Goal: Task Accomplishment & Management: Manage account settings

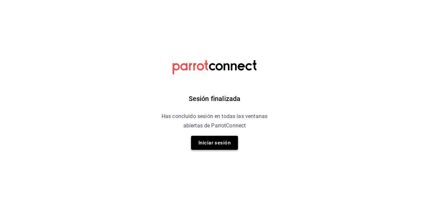
click at [217, 144] on button "Iniciar sesión" at bounding box center [214, 143] width 47 height 14
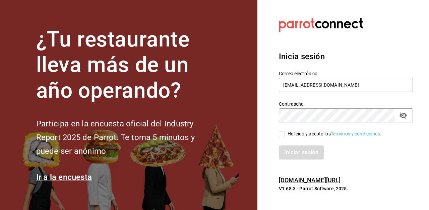
click at [282, 136] on input "He leído y acepto los Términos y condiciones." at bounding box center [282, 134] width 6 height 6
checkbox input "true"
click at [289, 156] on button "Iniciar sesión" at bounding box center [302, 153] width 46 height 14
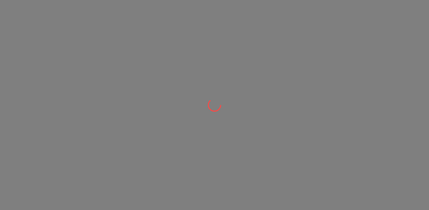
click at [289, 156] on div at bounding box center [214, 105] width 429 height 210
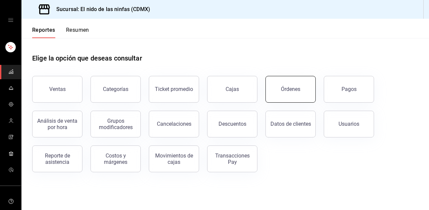
click at [303, 89] on button "Órdenes" at bounding box center [290, 89] width 50 height 27
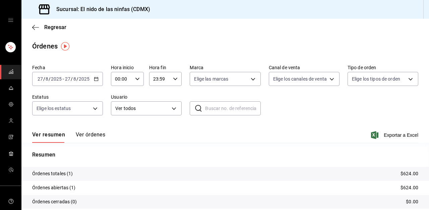
click at [95, 80] on icon "button" at bounding box center [96, 79] width 5 height 5
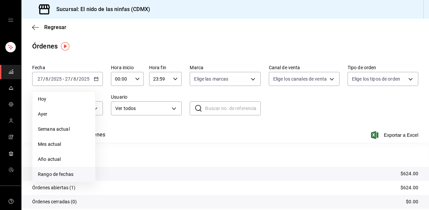
click at [46, 175] on span "Rango de fechas" at bounding box center [64, 174] width 52 height 7
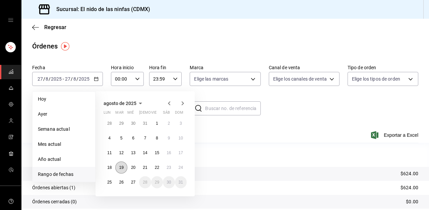
click at [119, 168] on abbr "19" at bounding box center [121, 167] width 4 height 5
click at [181, 165] on abbr "24" at bounding box center [180, 167] width 4 height 5
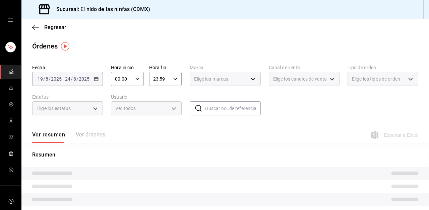
click at [181, 165] on div "Resumen" at bounding box center [224, 195] width 407 height 89
drag, startPoint x: 175, startPoint y: 113, endPoint x: 178, endPoint y: 98, distance: 16.2
click at [178, 98] on div "Usuario Ver todos ALL" at bounding box center [146, 104] width 71 height 21
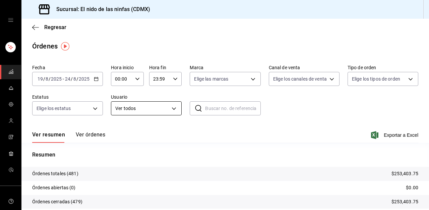
click at [161, 111] on body "Sucursal: El nido de las ninfas (CDMX) Regresar Órdenes Fecha [DATE] [DATE] - […" at bounding box center [214, 105] width 429 height 210
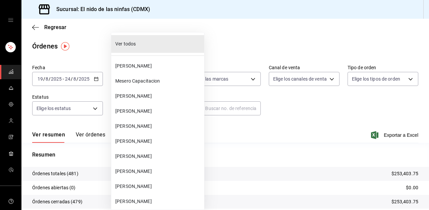
click at [161, 111] on span "[PERSON_NAME]" at bounding box center [158, 111] width 86 height 7
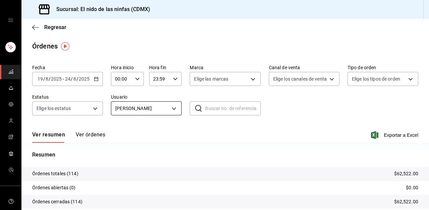
click at [143, 107] on body "Sucursal: El nido de las ninfas (CDMX) Regresar Órdenes Fecha [DATE] [DATE] - […" at bounding box center [214, 105] width 429 height 210
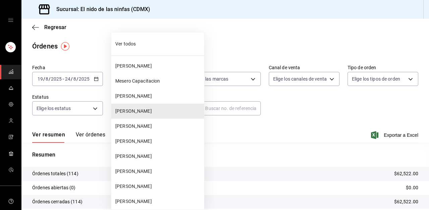
click at [126, 42] on span "Ver todos" at bounding box center [158, 44] width 86 height 7
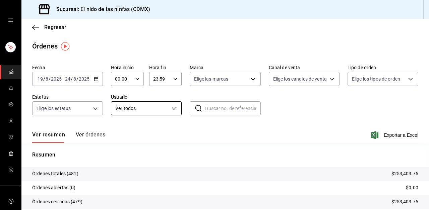
click at [143, 109] on body "Sucursal: El nido de las ninfas (CDMX) Regresar Órdenes Fecha [DATE] [DATE] - […" at bounding box center [214, 105] width 429 height 210
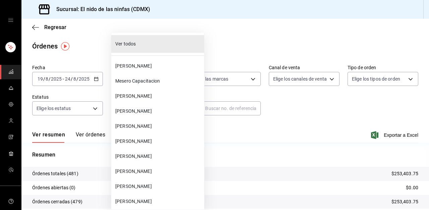
click at [138, 159] on span "[PERSON_NAME]" at bounding box center [158, 156] width 86 height 7
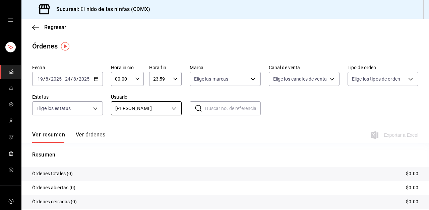
click at [158, 110] on body "Sucursal: El nido de las ninfas (CDMX) Regresar Órdenes Fecha 2025-08-19 19 / 8…" at bounding box center [214, 105] width 429 height 210
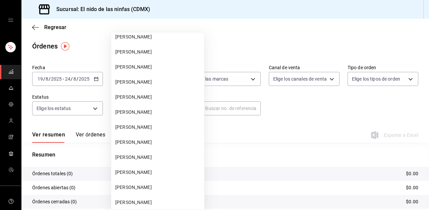
scroll to position [151, 0]
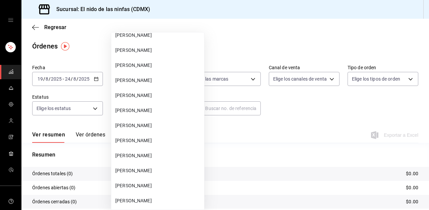
click at [146, 185] on span "[PERSON_NAME]" at bounding box center [158, 185] width 86 height 7
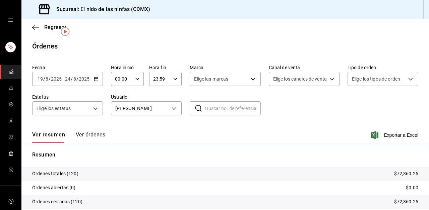
scroll to position [40, 0]
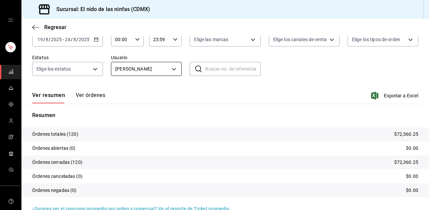
click at [151, 64] on body "Sucursal: El nido de las ninfas (CDMX) Regresar Órdenes Fecha [DATE] [DATE] - […" at bounding box center [214, 105] width 429 height 210
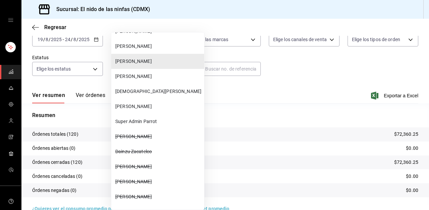
scroll to position [281, 0]
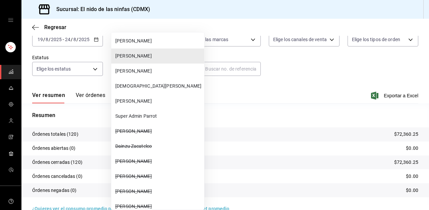
click at [139, 68] on span "[PERSON_NAME]" at bounding box center [158, 71] width 86 height 7
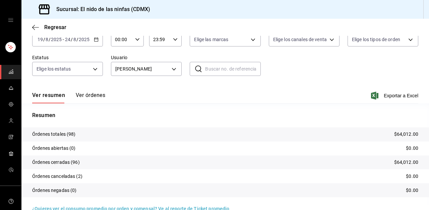
click at [139, 68] on body "Sucursal: El nido de las ninfas (CDMX) Regresar Órdenes Fecha [DATE] [DATE] - […" at bounding box center [214, 105] width 429 height 210
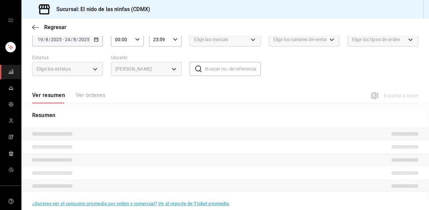
scroll to position [231, 0]
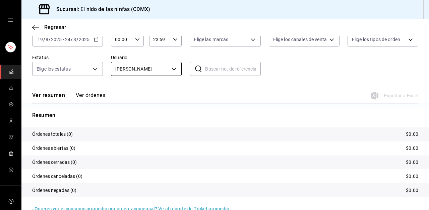
click at [139, 71] on body "Sucursal: El nido de las ninfas (CDMX) Regresar Órdenes Fecha 2025-08-19 19 / 8…" at bounding box center [214, 105] width 429 height 210
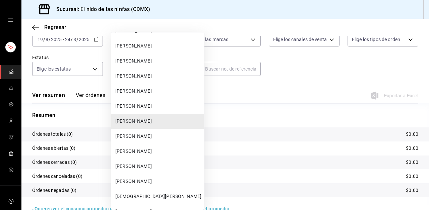
scroll to position [0, 0]
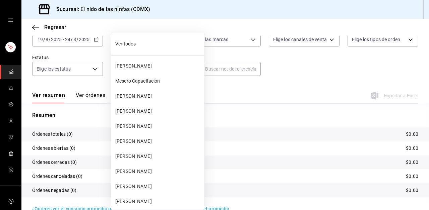
click at [134, 109] on span "[PERSON_NAME]" at bounding box center [158, 111] width 86 height 7
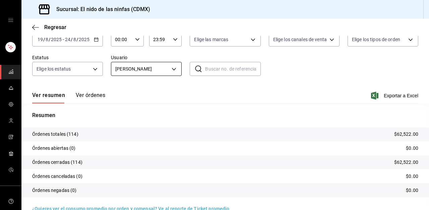
click at [147, 68] on body "Sucursal: El nido de las ninfas (CDMX) Regresar Órdenes Fecha [DATE] [DATE] - […" at bounding box center [214, 105] width 429 height 210
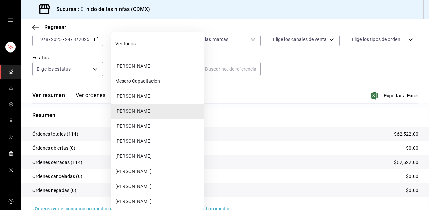
click at [142, 81] on span "Mesero Capacitacion" at bounding box center [158, 81] width 86 height 7
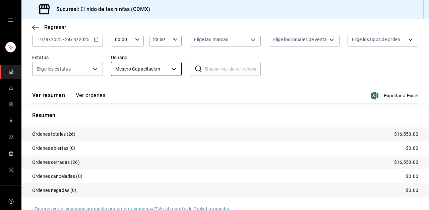
click at [155, 63] on body "Sucursal: El nido de las ninfas (CDMX) Regresar Órdenes Fecha [DATE] [DATE] - […" at bounding box center [214, 105] width 429 height 210
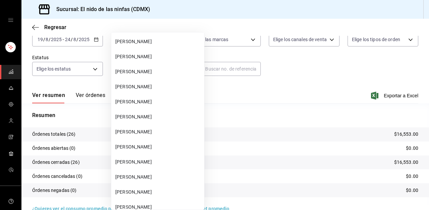
scroll to position [146, 0]
click at [150, 134] on span "[PERSON_NAME]" at bounding box center [158, 131] width 86 height 7
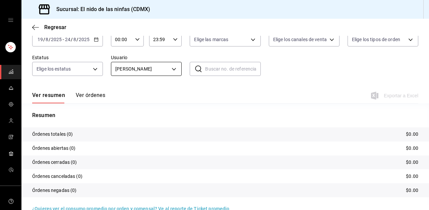
click at [147, 65] on body "Sucursal: El nido de las ninfas (CDMX) Regresar Órdenes Fecha 2025-08-19 19 / 8…" at bounding box center [214, 105] width 429 height 210
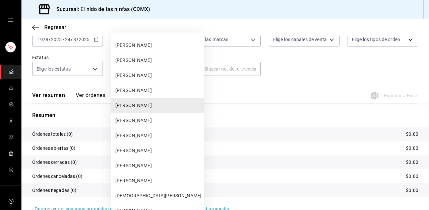
scroll to position [173, 0]
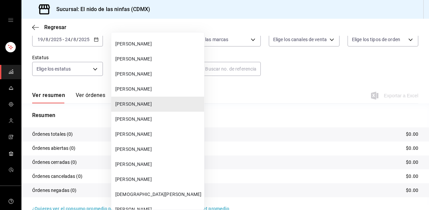
click at [148, 177] on span "[PERSON_NAME]" at bounding box center [158, 179] width 86 height 7
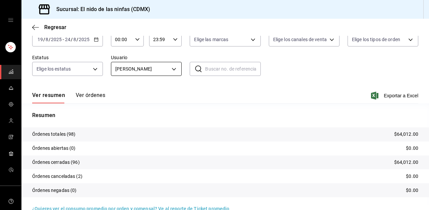
click at [150, 73] on body "Sucursal: El nido de las ninfas (CDMX) Regresar Órdenes Fecha [DATE] [DATE] - […" at bounding box center [214, 105] width 429 height 210
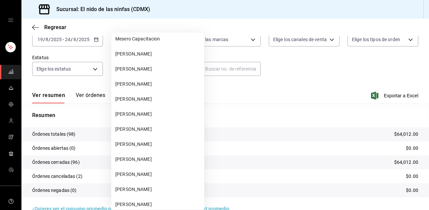
scroll to position [31, 0]
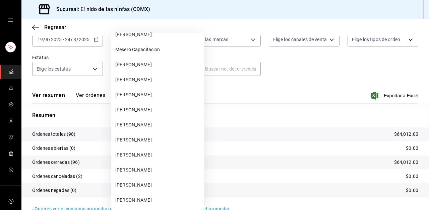
click at [140, 78] on span "[PERSON_NAME]" at bounding box center [158, 79] width 86 height 7
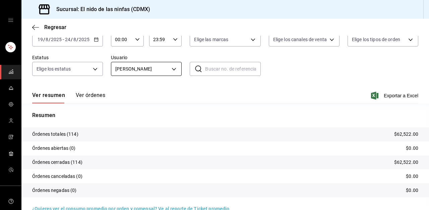
click at [150, 72] on body "Sucursal: El nido de las ninfas (CDMX) Regresar Órdenes Fecha [DATE] [DATE] - […" at bounding box center [214, 105] width 429 height 210
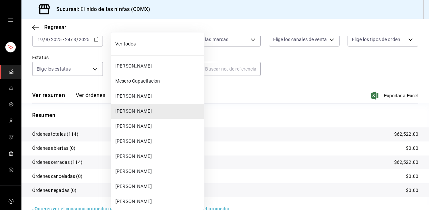
click at [138, 67] on span "[PERSON_NAME]" at bounding box center [158, 66] width 86 height 7
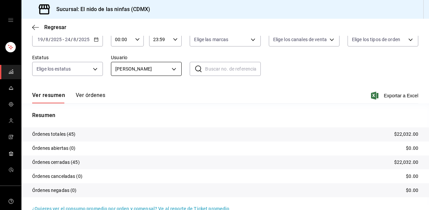
click at [160, 76] on body "Sucursal: El nido de las ninfas (CDMX) Regresar Órdenes Fecha [DATE] [DATE] - […" at bounding box center [214, 105] width 429 height 210
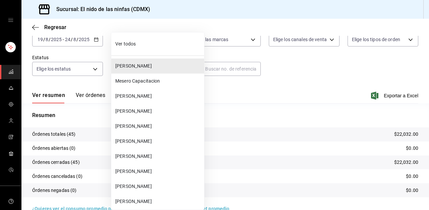
click at [153, 99] on span "[PERSON_NAME]" at bounding box center [158, 96] width 86 height 7
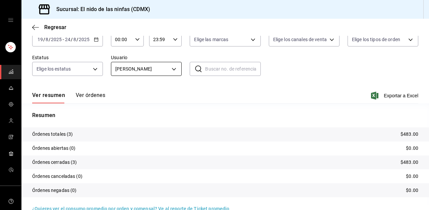
click at [170, 65] on body "Sucursal: El nido de las ninfas (CDMX) Regresar Órdenes Fecha [DATE] [DATE] - […" at bounding box center [214, 105] width 429 height 210
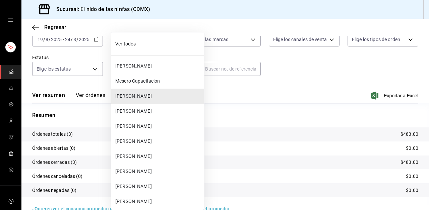
click at [137, 143] on span "[PERSON_NAME]" at bounding box center [158, 141] width 86 height 7
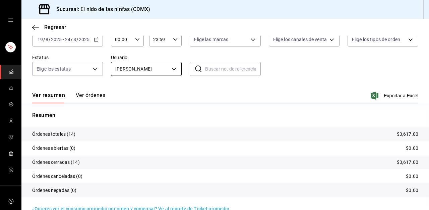
click at [142, 64] on body "Sucursal: El nido de las ninfas (CDMX) Regresar Órdenes Fecha [DATE] [DATE] - […" at bounding box center [214, 105] width 429 height 210
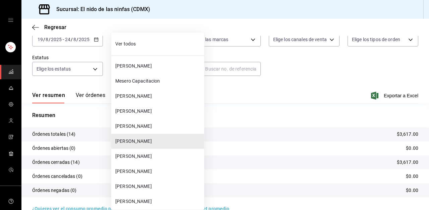
scroll to position [30, 0]
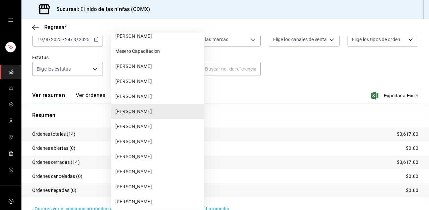
click at [138, 159] on span "[PERSON_NAME]" at bounding box center [158, 156] width 86 height 7
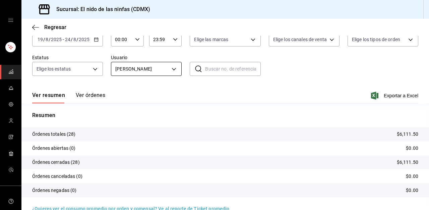
click at [149, 69] on body "Sucursal: El nido de las ninfas (CDMX) Regresar Órdenes Fecha [DATE] [DATE] - […" at bounding box center [214, 105] width 429 height 210
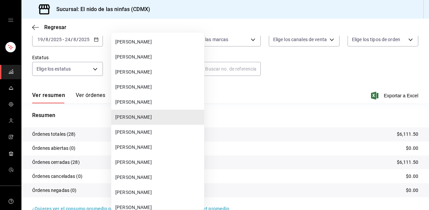
scroll to position [71, 0]
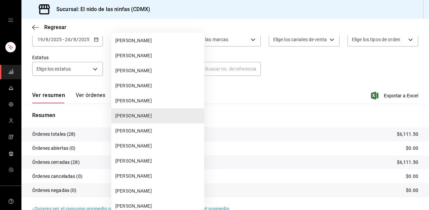
click at [135, 191] on span "[PERSON_NAME]" at bounding box center [158, 191] width 86 height 7
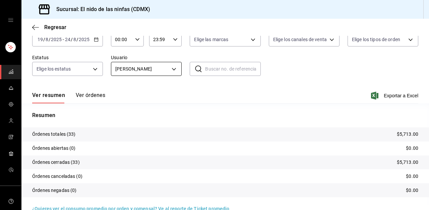
click at [140, 74] on body "Sucursal: El nido de las ninfas (CDMX) Regresar Órdenes Fecha [DATE] [DATE] - […" at bounding box center [214, 105] width 429 height 210
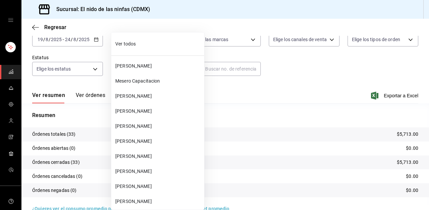
click at [157, 117] on li "[PERSON_NAME]" at bounding box center [157, 111] width 93 height 15
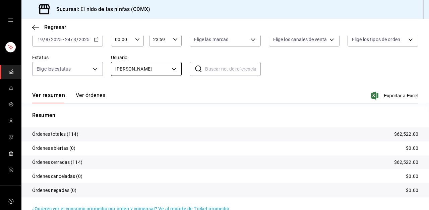
click at [152, 71] on body "Sucursal: El nido de las ninfas (CDMX) Regresar Órdenes Fecha [DATE] [DATE] - […" at bounding box center [214, 105] width 429 height 210
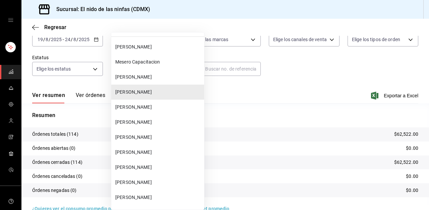
scroll to position [38, 0]
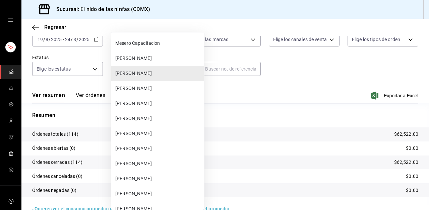
click at [147, 147] on span "[PERSON_NAME]" at bounding box center [158, 148] width 86 height 7
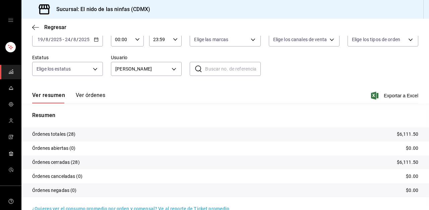
click at [156, 61] on div "Alejandra Morales f173dc28-cd37-4426-b6e2-67a35de93594" at bounding box center [146, 67] width 71 height 17
click at [153, 70] on body "Sucursal: El nido de las ninfas (CDMX) Regresar Órdenes Fecha [DATE] [DATE] - […" at bounding box center [214, 105] width 429 height 210
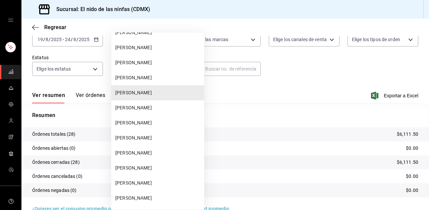
scroll to position [96, 0]
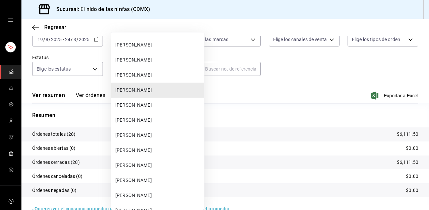
click at [141, 165] on span "[PERSON_NAME]" at bounding box center [158, 165] width 86 height 7
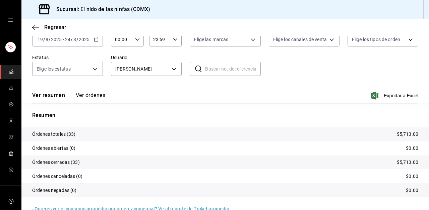
scroll to position [53, 0]
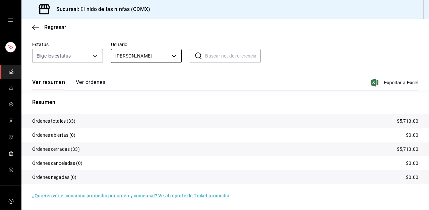
click at [145, 57] on body "Sucursal: El nido de las ninfas (CDMX) Regresar Órdenes Fecha [DATE] [DATE] - […" at bounding box center [214, 105] width 429 height 210
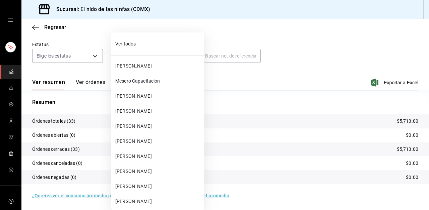
scroll to position [141, 0]
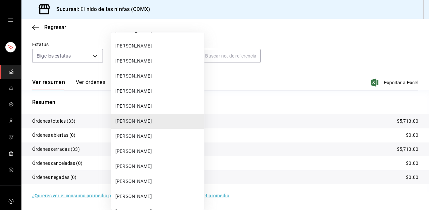
click at [147, 146] on li "[PERSON_NAME]" at bounding box center [157, 151] width 93 height 15
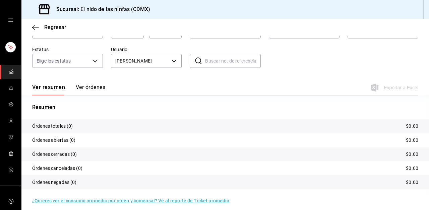
scroll to position [53, 0]
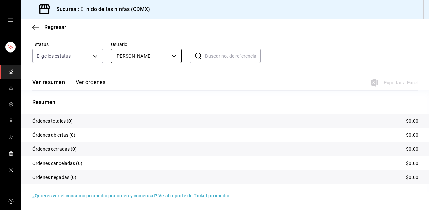
click at [140, 53] on body "Sucursal: El nido de las ninfas (CDMX) Regresar Órdenes Fecha 2025-08-19 19 / 8…" at bounding box center [214, 105] width 429 height 210
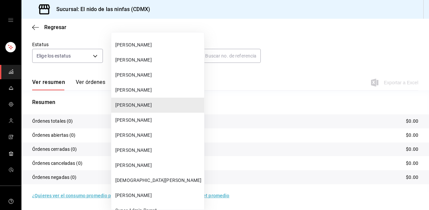
scroll to position [193, 0]
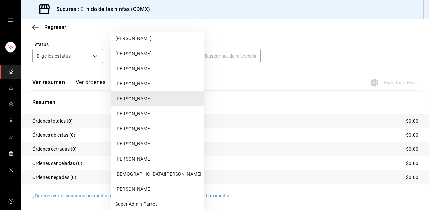
click at [132, 184] on li "[PERSON_NAME]" at bounding box center [157, 189] width 93 height 15
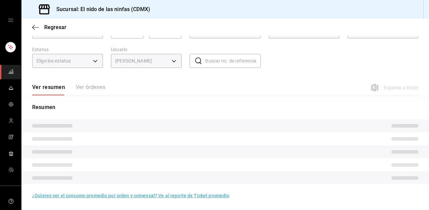
scroll to position [53, 0]
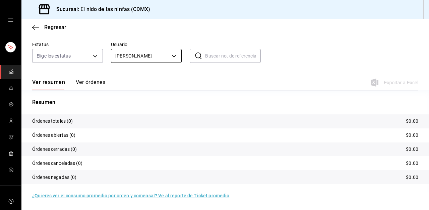
click at [144, 51] on body "Sucursal: El nido de las ninfas (CDMX) Regresar Órdenes Fecha [DATE] [DATE] - […" at bounding box center [214, 105] width 429 height 210
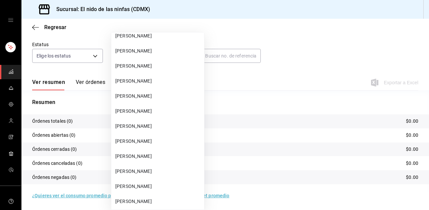
scroll to position [150, 0]
click at [137, 139] on span "[PERSON_NAME]" at bounding box center [158, 142] width 86 height 7
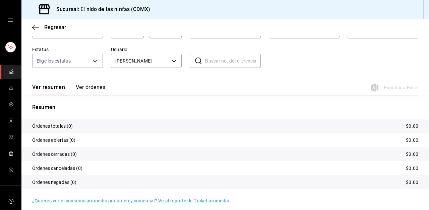
scroll to position [53, 0]
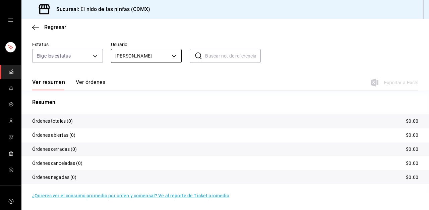
click at [150, 51] on body "Sucursal: El nido de las ninfas (CDMX) Regresar Órdenes Fecha 2025-08-19 19 / 8…" at bounding box center [214, 105] width 429 height 210
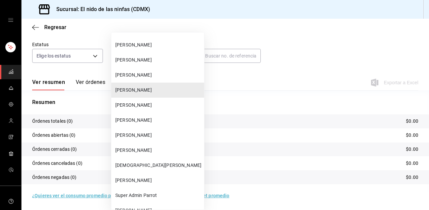
scroll to position [202, 0]
click at [148, 134] on span "[PERSON_NAME]" at bounding box center [158, 135] width 86 height 7
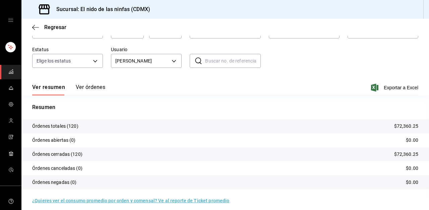
scroll to position [53, 0]
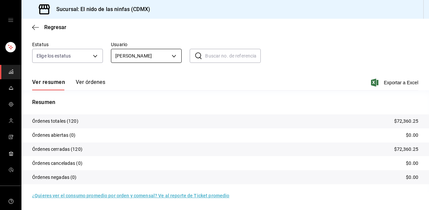
click at [153, 55] on body "Sucursal: El nido de las ninfas (CDMX) Regresar Órdenes Fecha [DATE] [DATE] - […" at bounding box center [214, 105] width 429 height 210
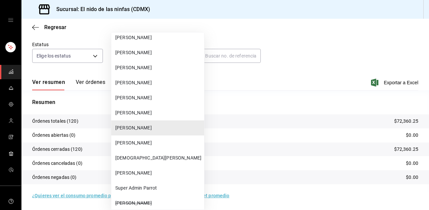
scroll to position [209, 0]
click at [139, 140] on span "[PERSON_NAME]" at bounding box center [158, 143] width 86 height 7
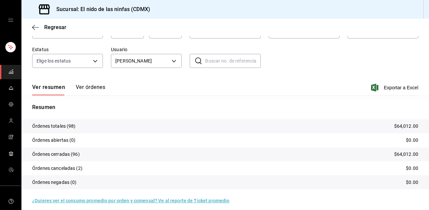
scroll to position [53, 0]
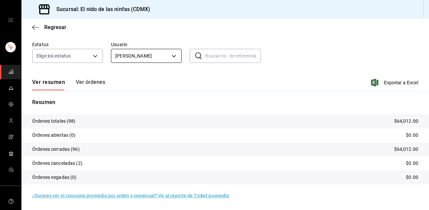
click at [148, 52] on body "Sucursal: El nido de las ninfas (CDMX) Regresar Órdenes Fecha [DATE] [DATE] - […" at bounding box center [214, 105] width 429 height 210
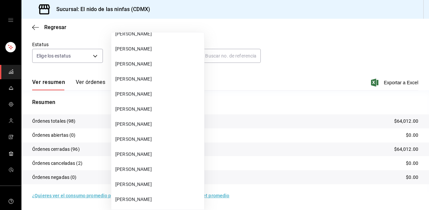
scroll to position [0, 0]
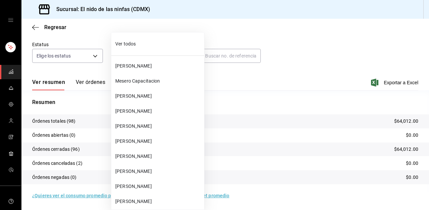
click at [141, 114] on span "[PERSON_NAME]" at bounding box center [158, 111] width 86 height 7
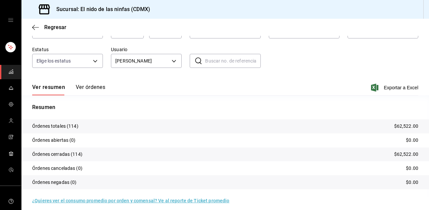
scroll to position [53, 0]
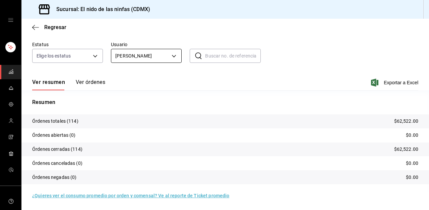
click at [156, 52] on body "Sucursal: El nido de las ninfas (CDMX) Regresar Órdenes Fecha [DATE] [DATE] - […" at bounding box center [214, 105] width 429 height 210
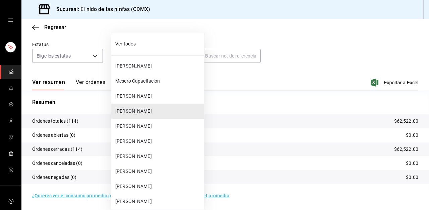
click at [148, 72] on li "[PERSON_NAME]" at bounding box center [157, 66] width 93 height 15
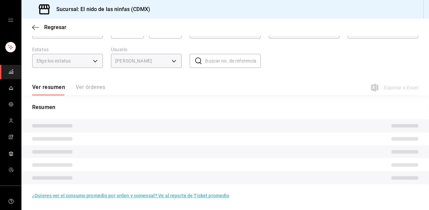
scroll to position [53, 0]
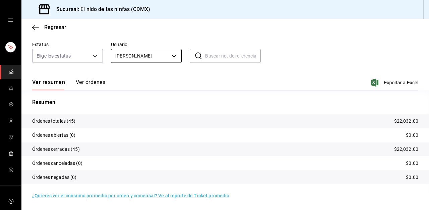
click at [157, 56] on body "Sucursal: El nido de las ninfas (CDMX) Regresar Órdenes Fecha [DATE] [DATE] - […" at bounding box center [214, 105] width 429 height 210
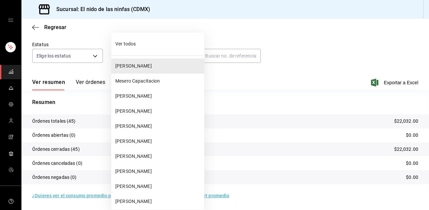
click at [140, 76] on li "Mesero Capacitacion" at bounding box center [157, 81] width 93 height 15
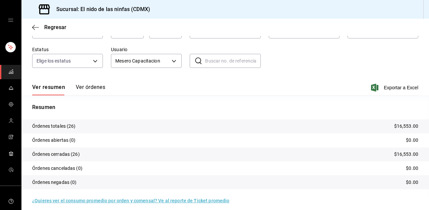
scroll to position [53, 0]
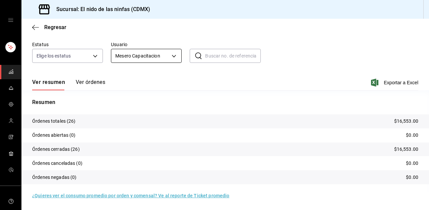
click at [155, 55] on body "Sucursal: El nido de las ninfas (CDMX) Regresar Órdenes Fecha [DATE] [DATE] - […" at bounding box center [214, 105] width 429 height 210
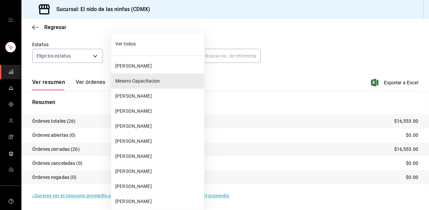
click at [148, 191] on li "[PERSON_NAME]" at bounding box center [157, 186] width 93 height 15
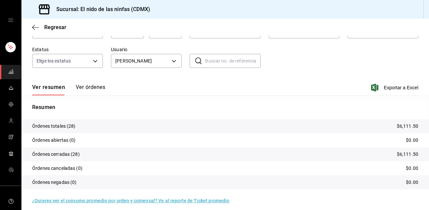
scroll to position [53, 0]
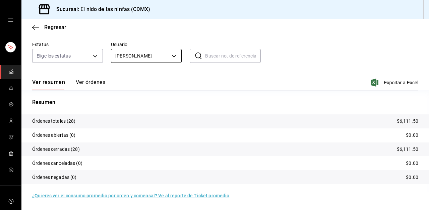
click at [147, 52] on body "Sucursal: El nido de las ninfas (CDMX) Regresar Órdenes Fecha [DATE] [DATE] - […" at bounding box center [214, 105] width 429 height 210
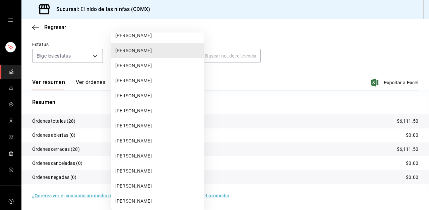
scroll to position [144, 0]
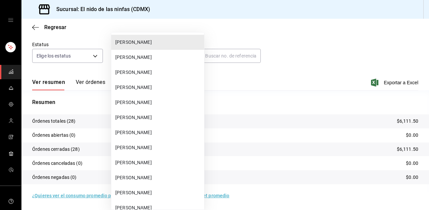
click at [226, 110] on div at bounding box center [214, 105] width 429 height 210
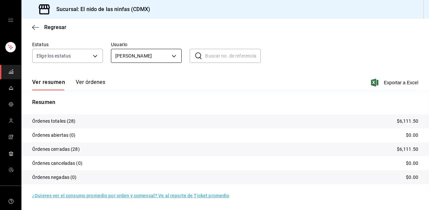
click at [151, 55] on body "Sucursal: El nido de las ninfas (CDMX) Regresar Órdenes Fecha [DATE] [DATE] - […" at bounding box center [214, 105] width 429 height 210
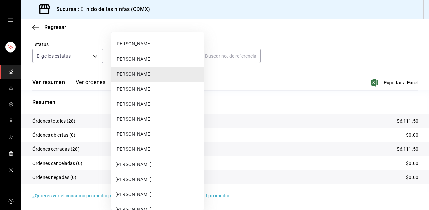
scroll to position [116, 0]
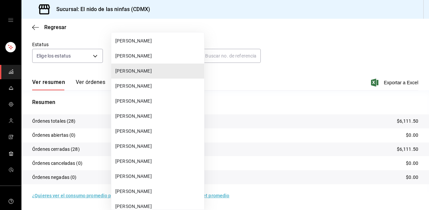
click at [135, 146] on span "[PERSON_NAME]" at bounding box center [158, 146] width 86 height 7
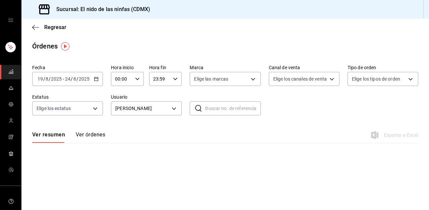
type input "1b0ff663-f3b6-4ed8-85f8-7f87a222130e"
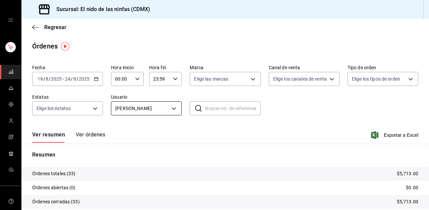
click at [156, 109] on body "Sucursal: El nido de las ninfas (CDMX) Regresar Órdenes Fecha [DATE] [DATE] - […" at bounding box center [214, 105] width 429 height 210
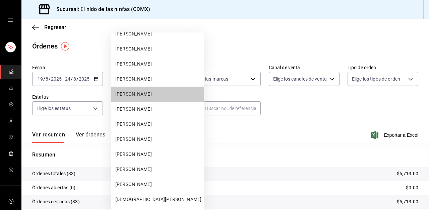
scroll to position [168, 0]
click at [140, 156] on span "[PERSON_NAME]" at bounding box center [158, 154] width 86 height 7
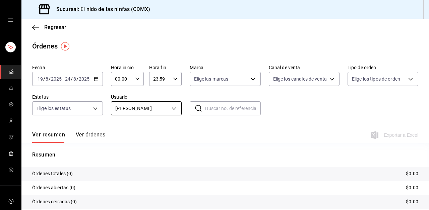
click at [146, 106] on body "Sucursal: El nido de las ninfas (CDMX) Regresar Órdenes Fecha [DATE] [DATE] - […" at bounding box center [214, 105] width 429 height 210
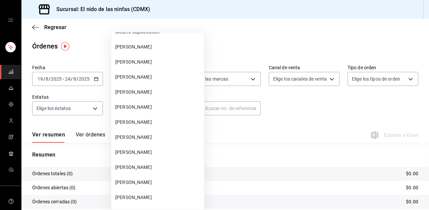
scroll to position [38, 0]
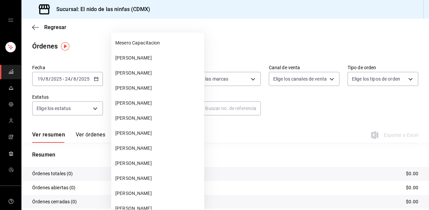
click at [134, 104] on span "[PERSON_NAME]" at bounding box center [158, 103] width 86 height 7
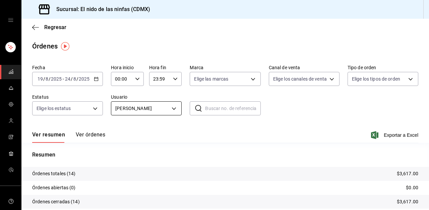
click at [177, 107] on body "Sucursal: El nido de las ninfas (CDMX) Regresar Órdenes Fecha [DATE] [DATE] - […" at bounding box center [214, 105] width 429 height 210
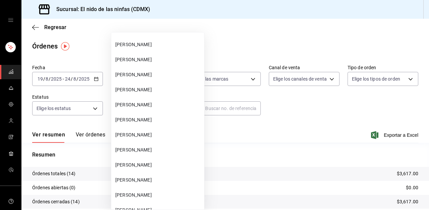
scroll to position [134, 0]
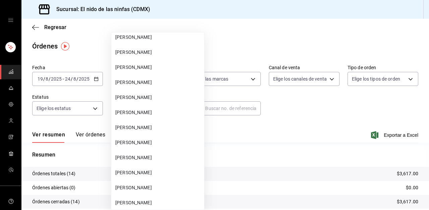
click at [143, 128] on span "[PERSON_NAME]" at bounding box center [158, 127] width 86 height 7
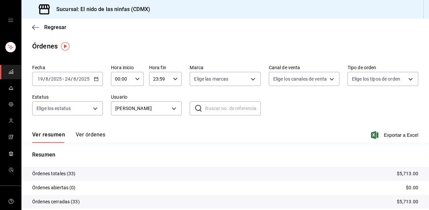
click at [167, 100] on div "Gerardo Najera 1b0ff663-f3b6-4ed8-85f8-7f87a222130e" at bounding box center [146, 107] width 71 height 17
click at [158, 108] on body "Sucursal: El nido de las ninfas (CDMX) Regresar Órdenes Fecha [DATE] [DATE] - […" at bounding box center [214, 105] width 429 height 210
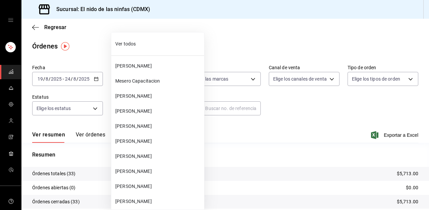
scroll to position [141, 0]
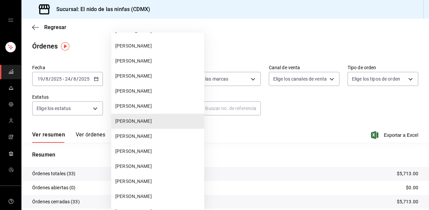
click at [137, 178] on span "[PERSON_NAME]" at bounding box center [158, 181] width 86 height 7
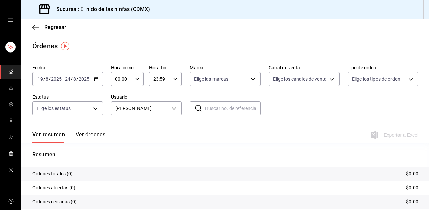
click at [138, 96] on label "Usuario" at bounding box center [146, 97] width 71 height 5
click at [136, 103] on body "Sucursal: El nido de las ninfas (CDMX) Regresar Órdenes Fecha [DATE] [DATE] - […" at bounding box center [214, 105] width 429 height 210
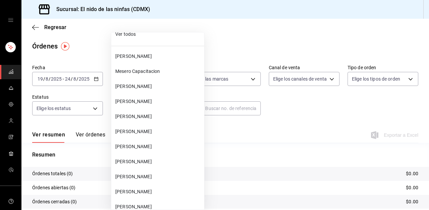
scroll to position [8, 0]
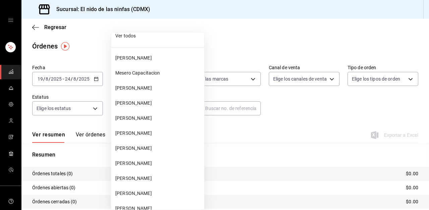
click at [132, 134] on span "[PERSON_NAME]" at bounding box center [158, 133] width 86 height 7
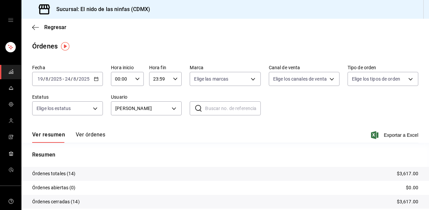
click at [133, 134] on div "Ver resumen Ver órdenes Exportar a Excel" at bounding box center [225, 133] width 386 height 19
click at [142, 110] on body "Sucursal: El nido de las ninfas (CDMX) Regresar Órdenes Fecha [DATE] [DATE] - […" at bounding box center [214, 105] width 429 height 210
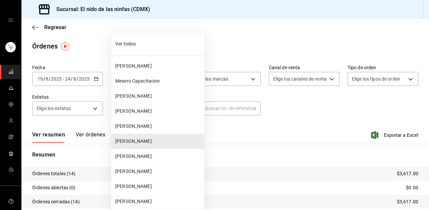
scroll to position [19, 0]
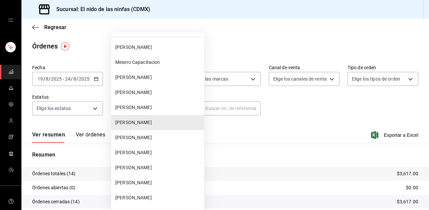
click at [141, 74] on span "[PERSON_NAME]" at bounding box center [158, 77] width 86 height 7
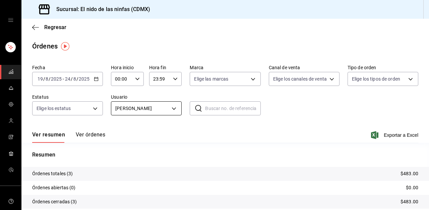
click at [154, 112] on body "Sucursal: El nido de las ninfas (CDMX) Regresar Órdenes Fecha [DATE] [DATE] - […" at bounding box center [214, 105] width 429 height 210
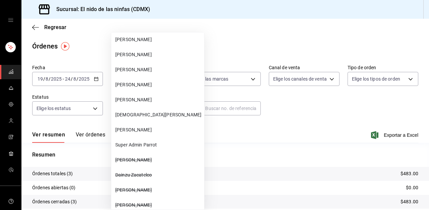
scroll to position [254, 0]
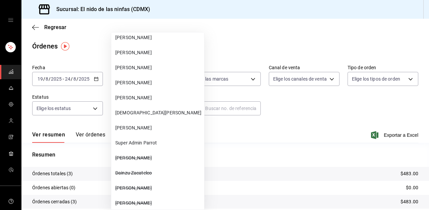
click at [139, 85] on span "[PERSON_NAME]" at bounding box center [158, 82] width 86 height 7
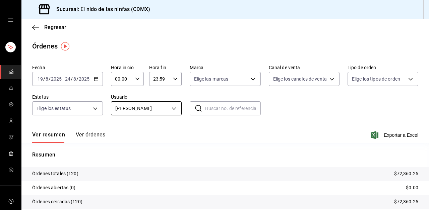
click at [148, 107] on body "Sucursal: El nido de las ninfas (CDMX) Regresar Órdenes Fecha [DATE] [DATE] - […" at bounding box center [214, 105] width 429 height 210
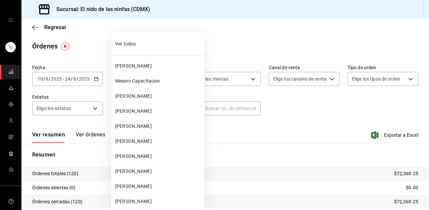
scroll to position [216, 0]
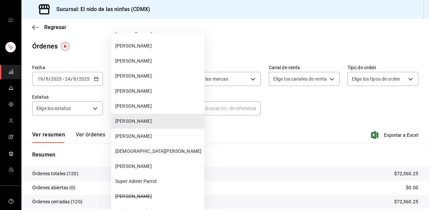
click at [138, 133] on span "[PERSON_NAME]" at bounding box center [158, 136] width 86 height 7
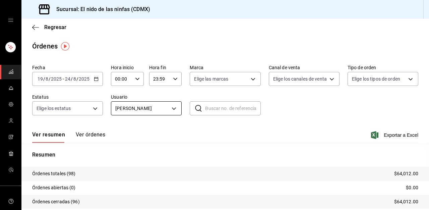
click at [151, 108] on body "Sucursal: El nido de las ninfas (CDMX) Regresar Órdenes Fecha [DATE] [DATE] - […" at bounding box center [214, 105] width 429 height 210
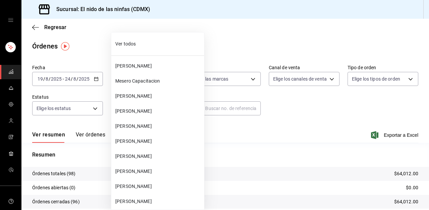
click at [142, 109] on span "[PERSON_NAME]" at bounding box center [158, 111] width 86 height 7
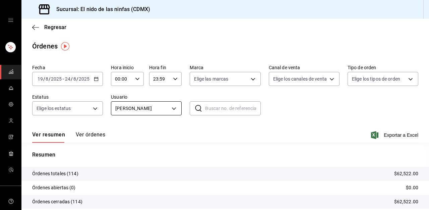
click at [150, 103] on body "Sucursal: El nido de las ninfas (CDMX) Regresar Órdenes Fecha [DATE] [DATE] - […" at bounding box center [214, 105] width 429 height 210
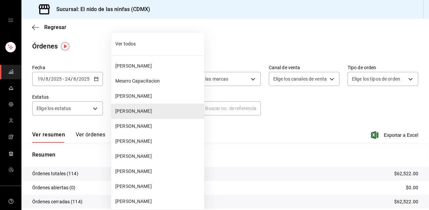
click at [133, 65] on span "[PERSON_NAME]" at bounding box center [158, 66] width 86 height 7
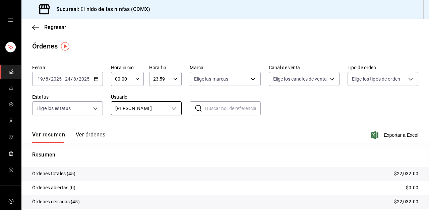
click at [139, 111] on body "Sucursal: El nido de las ninfas (CDMX) Regresar Órdenes Fecha [DATE] [DATE] - […" at bounding box center [214, 105] width 429 height 210
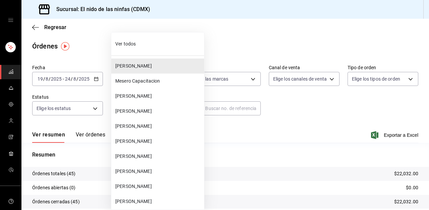
click at [136, 84] on span "Mesero Capacitacion" at bounding box center [158, 81] width 86 height 7
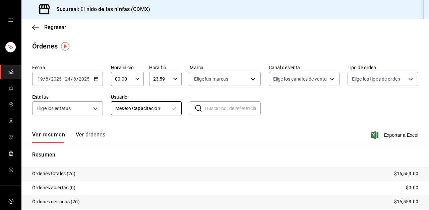
click at [143, 108] on body "Sucursal: El nido de las ninfas (CDMX) Regresar Órdenes Fecha [DATE] [DATE] - […" at bounding box center [214, 105] width 429 height 210
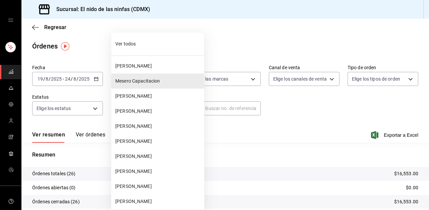
click at [225, 136] on div at bounding box center [214, 105] width 429 height 210
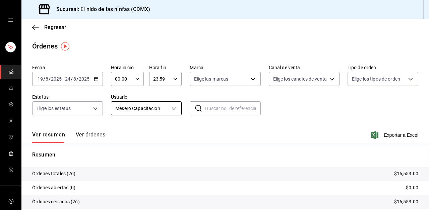
click at [157, 107] on body "Sucursal: El nido de las ninfas (CDMX) Regresar Órdenes Fecha [DATE] [DATE] - […" at bounding box center [214, 105] width 429 height 210
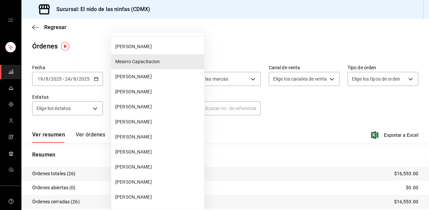
scroll to position [20, 0]
click at [149, 165] on span "[PERSON_NAME]" at bounding box center [158, 166] width 86 height 7
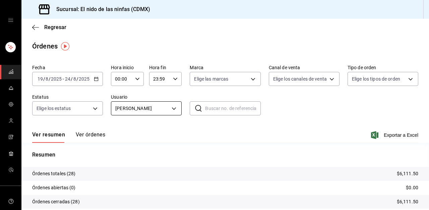
click at [152, 111] on body "Sucursal: El nido de las ninfas (CDMX) Regresar Órdenes Fecha [DATE] [DATE] - […" at bounding box center [214, 105] width 429 height 210
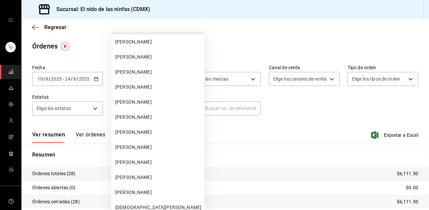
scroll to position [174, 0]
click at [135, 90] on span "[PERSON_NAME]" at bounding box center [158, 87] width 86 height 7
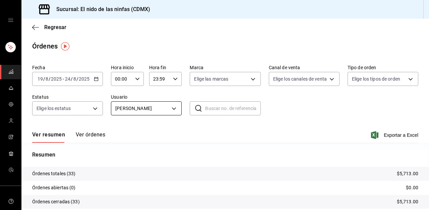
click at [152, 108] on body "Sucursal: El nido de las ninfas (CDMX) Regresar Órdenes Fecha [DATE] [DATE] - […" at bounding box center [214, 105] width 429 height 210
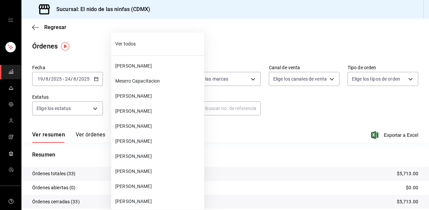
click at [140, 148] on li "[PERSON_NAME]" at bounding box center [157, 141] width 93 height 15
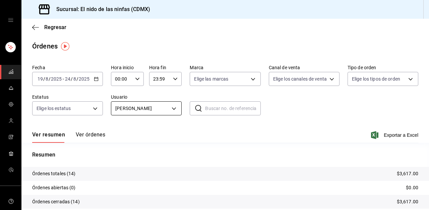
click at [150, 109] on body "Sucursal: El nido de las ninfas (CDMX) Regresar Órdenes Fecha [DATE] [DATE] - […" at bounding box center [214, 105] width 429 height 210
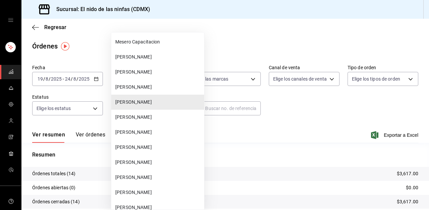
scroll to position [36, 0]
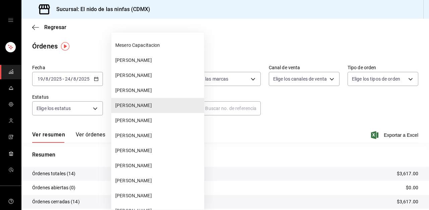
click at [142, 65] on li "[PERSON_NAME]" at bounding box center [157, 60] width 93 height 15
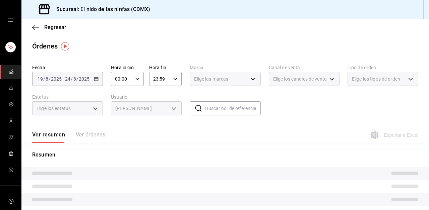
type input "b58d0f04-af82-48c2-8a62-957b88ade2f2"
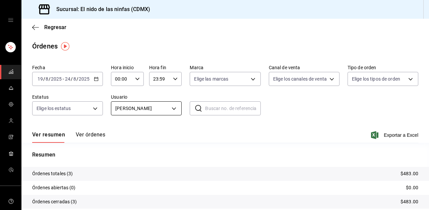
click at [135, 105] on body "Sucursal: El nido de las ninfas (CDMX) Regresar Órdenes Fecha [DATE] [DATE] - […" at bounding box center [214, 105] width 429 height 210
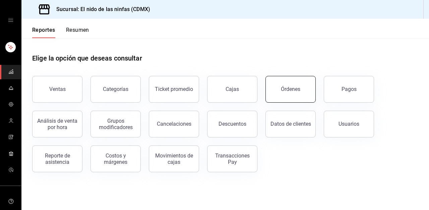
click at [282, 91] on div "Órdenes" at bounding box center [290, 89] width 19 height 6
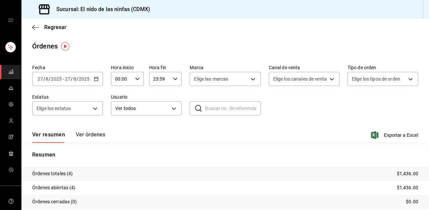
click at [98, 81] on \(Stroke\) "button" at bounding box center [96, 79] width 4 height 4
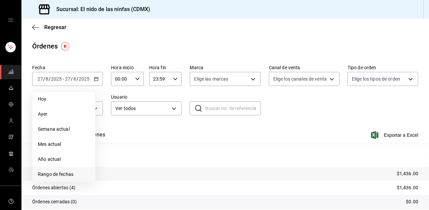
click at [57, 177] on span "Rango de fechas" at bounding box center [64, 174] width 52 height 7
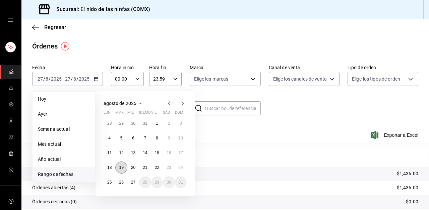
click at [121, 168] on abbr "19" at bounding box center [121, 167] width 4 height 5
click at [178, 166] on abbr "24" at bounding box center [180, 167] width 4 height 5
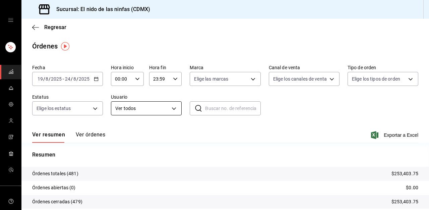
click at [137, 111] on body "Sucursal: El nido de las ninfas (CDMX) Regresar Órdenes Fecha [DATE] [DATE] - […" at bounding box center [214, 105] width 429 height 210
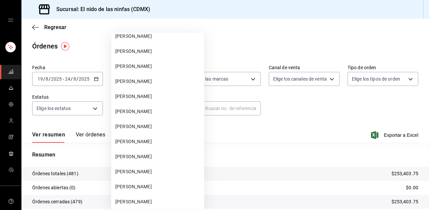
scroll to position [134, 0]
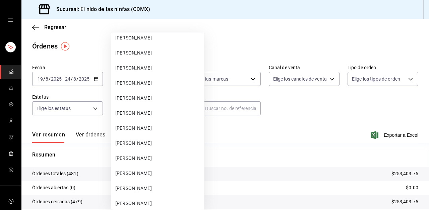
click at [136, 204] on span "[PERSON_NAME]" at bounding box center [158, 203] width 86 height 7
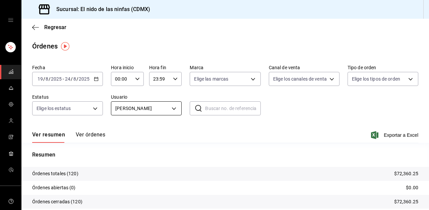
click at [149, 106] on body "Sucursal: El nido de las ninfas (CDMX) Regresar Órdenes Fecha [DATE] [DATE] - […" at bounding box center [214, 105] width 429 height 210
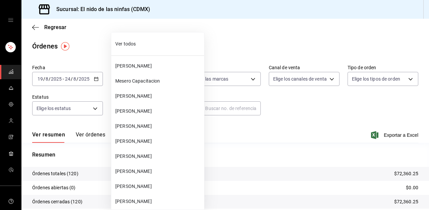
scroll to position [216, 0]
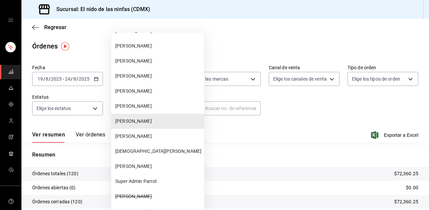
click at [139, 135] on span "[PERSON_NAME]" at bounding box center [158, 136] width 86 height 7
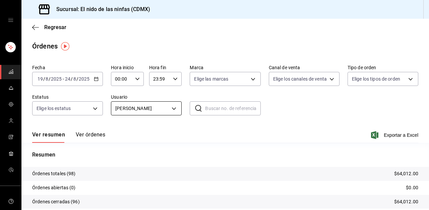
click at [164, 108] on body "Sucursal: El nido de las ninfas (CDMX) Regresar Órdenes Fecha [DATE] [DATE] - […" at bounding box center [214, 105] width 429 height 210
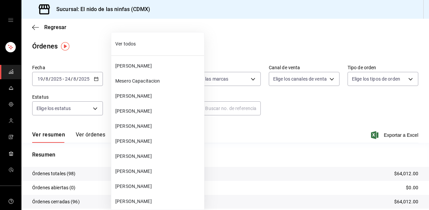
click at [131, 107] on li "[PERSON_NAME]" at bounding box center [157, 111] width 93 height 15
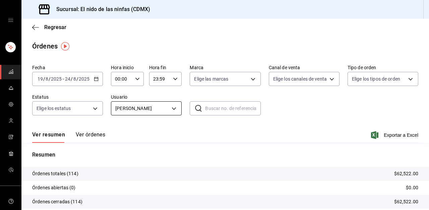
click at [165, 106] on body "Sucursal: El nido de las ninfas (CDMX) Regresar Órdenes Fecha [DATE] [DATE] - […" at bounding box center [214, 105] width 429 height 210
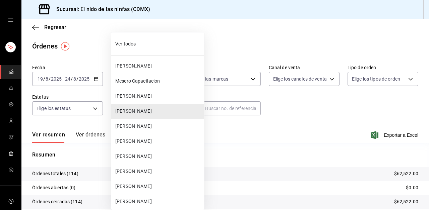
click at [133, 69] on span "[PERSON_NAME]" at bounding box center [158, 66] width 86 height 7
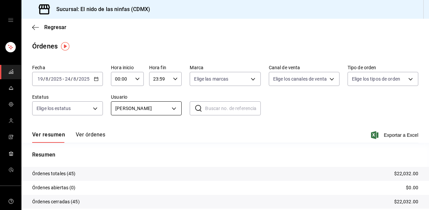
click at [164, 106] on body "Sucursal: El nido de las ninfas (CDMX) Regresar Órdenes Fecha [DATE] [DATE] - […" at bounding box center [214, 105] width 429 height 210
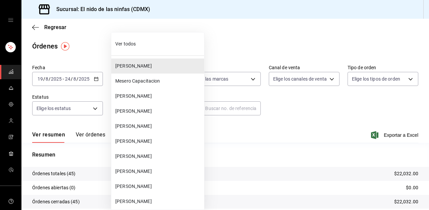
scroll to position [18, 0]
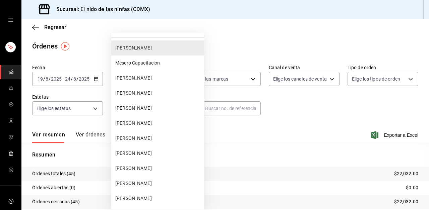
click at [138, 68] on li "Mesero Capacitacion" at bounding box center [157, 63] width 93 height 15
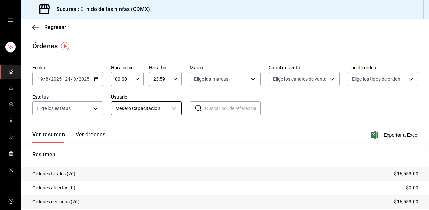
click at [169, 109] on body "Sucursal: El nido de las ninfas (CDMX) Regresar Órdenes Fecha [DATE] [DATE] - […" at bounding box center [214, 105] width 429 height 210
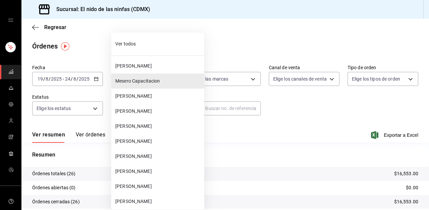
click at [143, 184] on span "[PERSON_NAME]" at bounding box center [158, 186] width 86 height 7
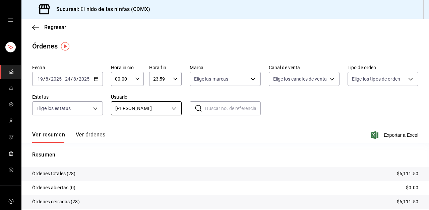
click at [135, 107] on body "Sucursal: El nido de las ninfas (CDMX) Regresar Órdenes Fecha [DATE] [DATE] - […" at bounding box center [214, 105] width 429 height 210
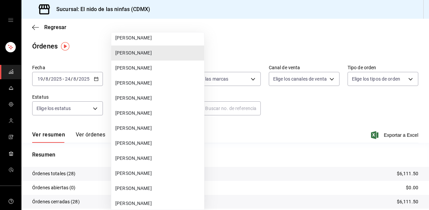
scroll to position [135, 0]
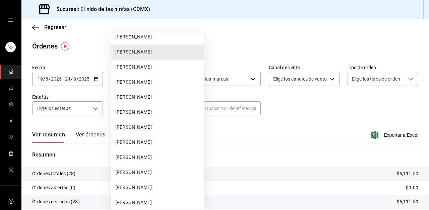
click at [130, 130] on span "[PERSON_NAME]" at bounding box center [158, 127] width 86 height 7
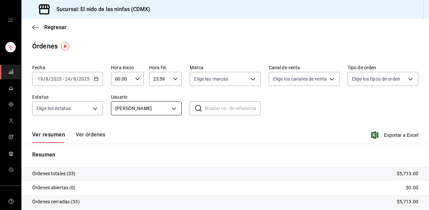
click at [148, 110] on body "Sucursal: El nido de las ninfas (CDMX) Regresar Órdenes Fecha [DATE] [DATE] - […" at bounding box center [214, 105] width 429 height 210
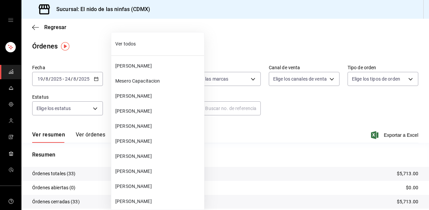
scroll to position [141, 0]
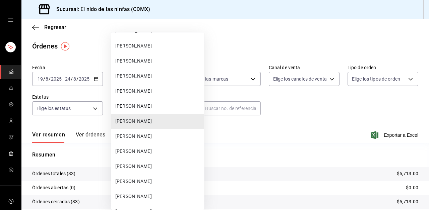
click at [148, 181] on span "[PERSON_NAME]" at bounding box center [158, 181] width 86 height 7
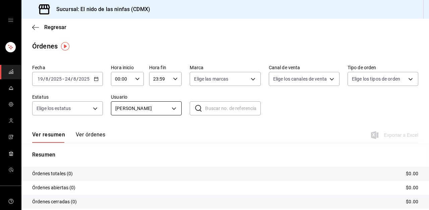
click at [150, 113] on body "Sucursal: El nido de las ninfas (CDMX) Regresar Órdenes Fecha [DATE] [DATE] - […" at bounding box center [214, 105] width 429 height 210
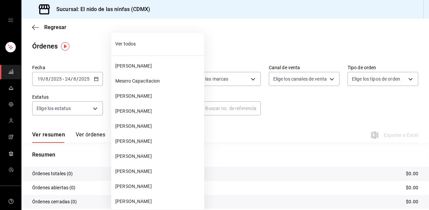
click at [143, 145] on li "[PERSON_NAME]" at bounding box center [157, 141] width 93 height 15
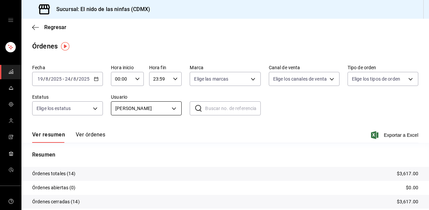
click at [142, 108] on body "Sucursal: El nido de las ninfas (CDMX) Regresar Órdenes Fecha [DATE] [DATE] - […" at bounding box center [214, 105] width 429 height 210
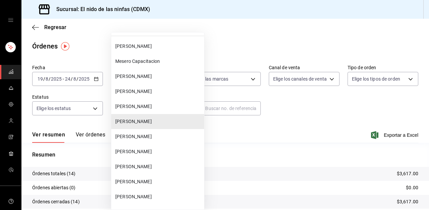
scroll to position [30, 0]
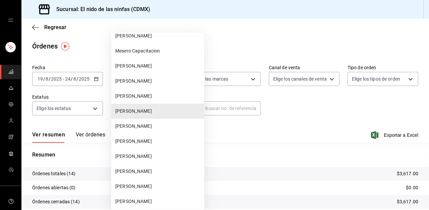
click at [145, 64] on span "[PERSON_NAME]" at bounding box center [158, 66] width 86 height 7
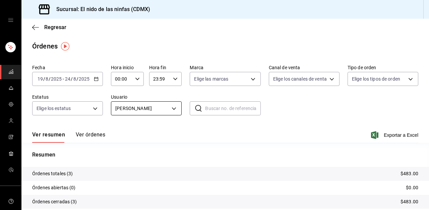
click at [146, 106] on body "Sucursal: El nido de las ninfas (CDMX) Regresar Órdenes Fecha [DATE] [DATE] - […" at bounding box center [214, 105] width 429 height 210
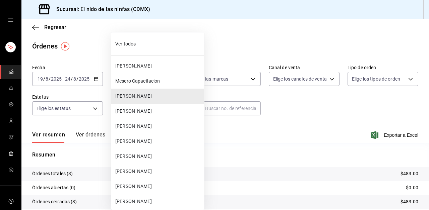
click at [138, 46] on span "Ver todos" at bounding box center [158, 44] width 86 height 7
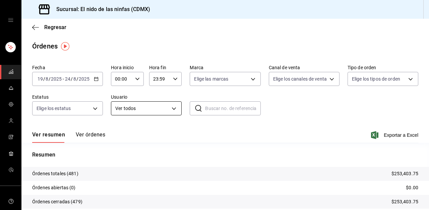
click at [138, 105] on body "Sucursal: El nido de las ninfas (CDMX) Regresar Órdenes Fecha [DATE] [DATE] - […" at bounding box center [214, 105] width 429 height 210
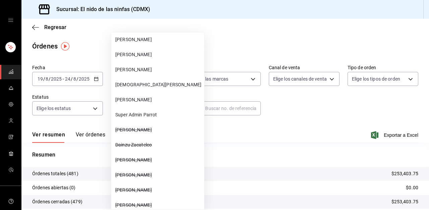
scroll to position [285, 0]
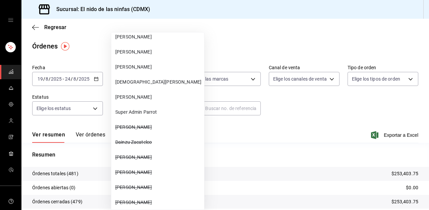
click at [145, 109] on span "Super Admin Parrot" at bounding box center [158, 112] width 86 height 7
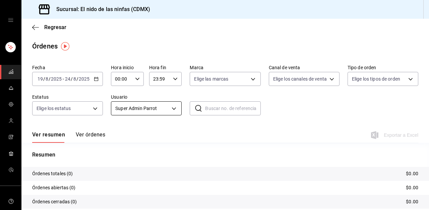
click at [144, 106] on body "Sucursal: El nido de las ninfas (CDMX) Regresar Órdenes Fecha [DATE] [DATE] - […" at bounding box center [214, 105] width 429 height 210
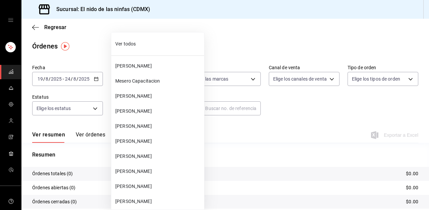
scroll to position [276, 0]
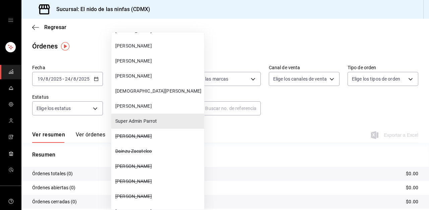
click at [134, 110] on li "[PERSON_NAME]" at bounding box center [157, 106] width 93 height 15
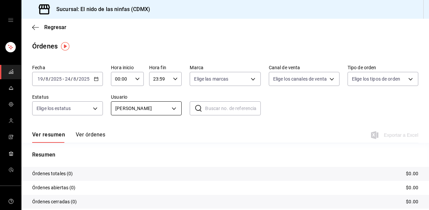
click at [151, 105] on body "Sucursal: El nido de las ninfas (CDMX) Regresar Órdenes Fecha [DATE] [DATE] - […" at bounding box center [214, 105] width 429 height 210
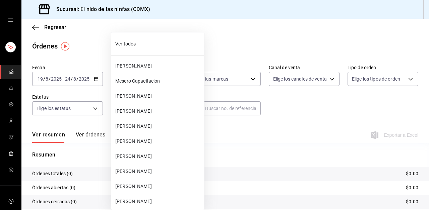
scroll to position [261, 0]
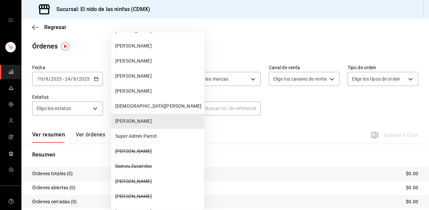
click at [151, 105] on span "[DEMOGRAPHIC_DATA][PERSON_NAME]" at bounding box center [158, 106] width 86 height 7
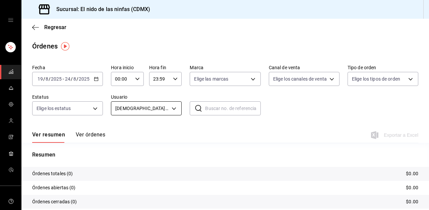
click at [151, 105] on body "Sucursal: El nido de las ninfas (CDMX) Regresar Órdenes Fecha [DATE] [DATE] - […" at bounding box center [214, 105] width 429 height 210
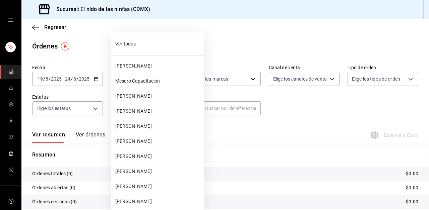
scroll to position [246, 0]
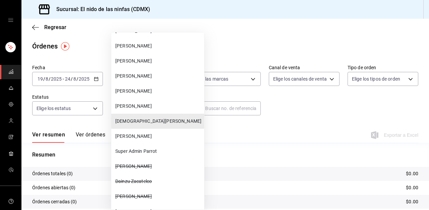
click at [143, 87] on li "[PERSON_NAME]" at bounding box center [157, 91] width 93 height 15
type input "4bbbad3f-bd96-4dea-8683-783fa9fd550c"
